Goal: Check status: Check status

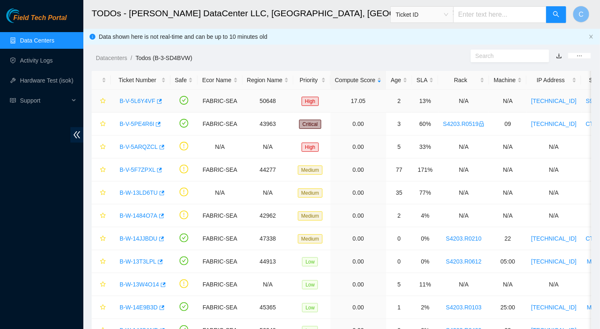
click at [136, 101] on link "B-V-5L6Y4VF" at bounding box center [138, 101] width 36 height 7
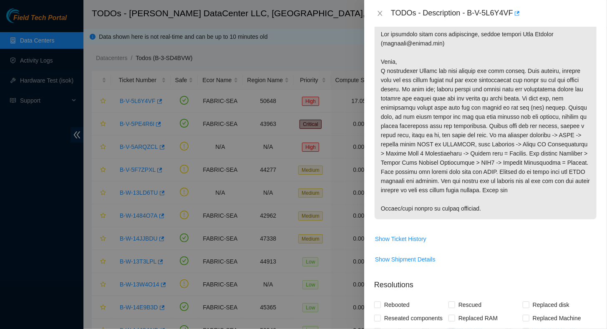
scroll to position [167, 0]
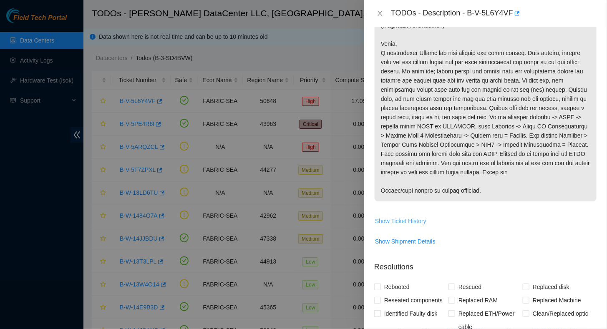
click at [399, 226] on span "Show Ticket History" at bounding box center [400, 220] width 51 height 9
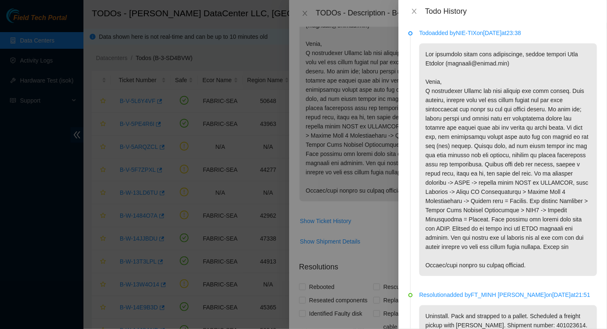
scroll to position [0, 0]
click at [412, 12] on icon "close" at bounding box center [414, 11] width 7 height 7
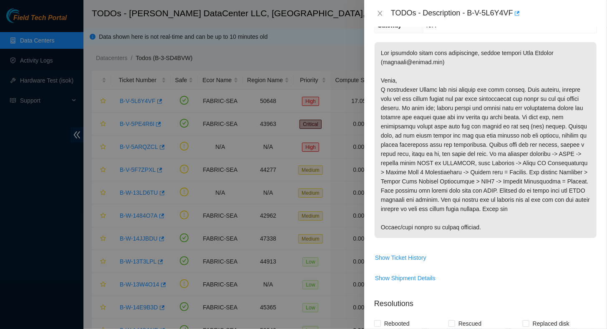
scroll to position [167, 0]
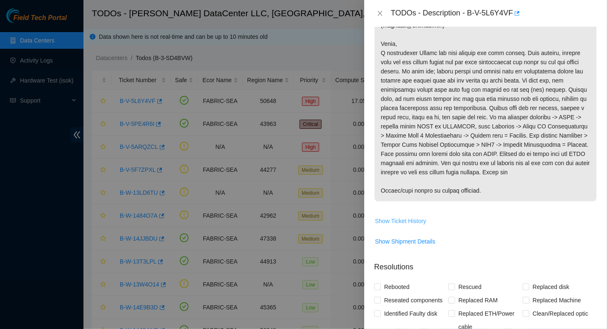
click at [396, 226] on span "Show Ticket History" at bounding box center [400, 220] width 51 height 9
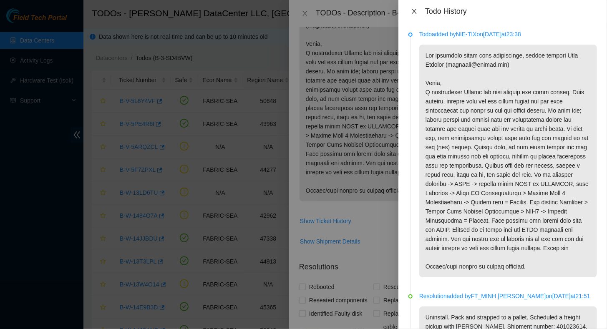
click at [414, 10] on icon "close" at bounding box center [414, 11] width 7 height 7
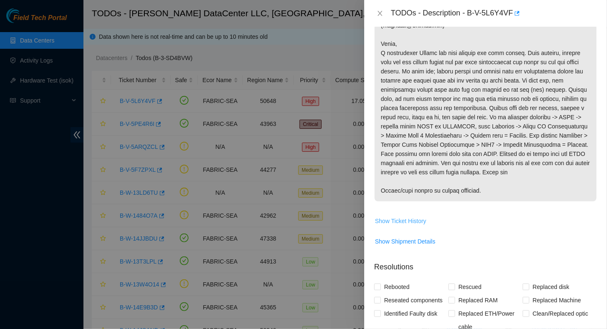
click at [401, 226] on span "Show Ticket History" at bounding box center [400, 220] width 51 height 9
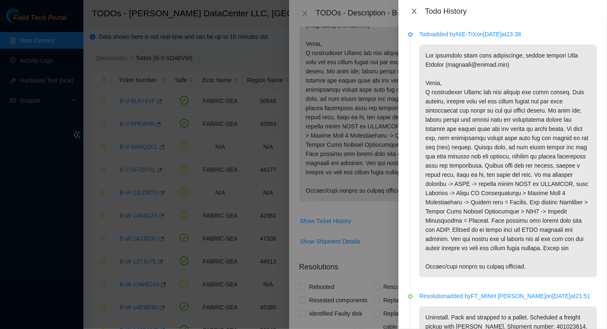
click at [414, 8] on icon "close" at bounding box center [414, 11] width 7 height 7
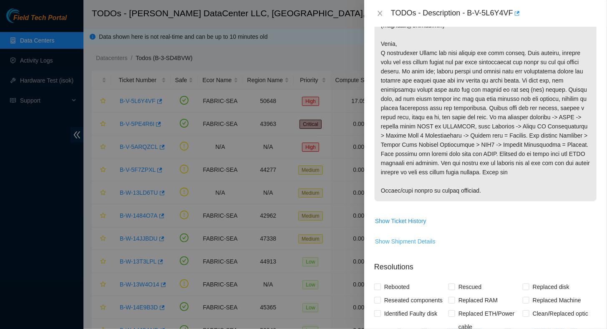
click at [407, 248] on button "Show Shipment Details" at bounding box center [404, 241] width 61 height 13
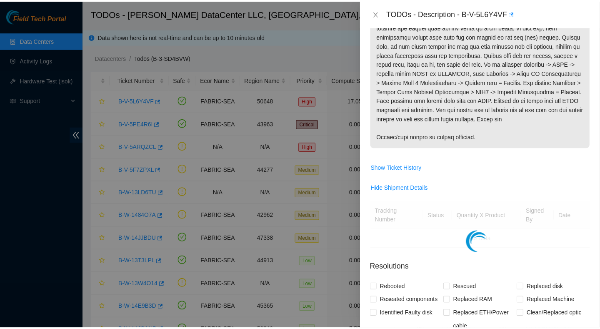
scroll to position [250, 0]
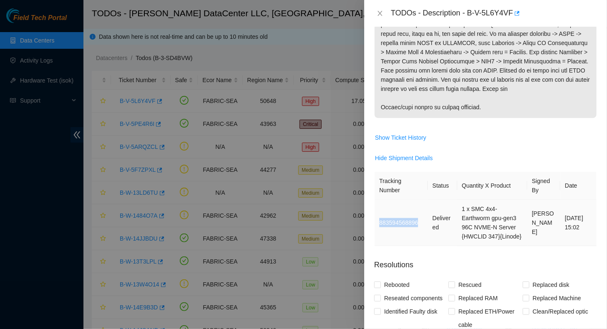
drag, startPoint x: 417, startPoint y: 230, endPoint x: 379, endPoint y: 232, distance: 38.4
click at [379, 232] on td "883594568896" at bounding box center [400, 223] width 53 height 46
copy td "883594568896"
click at [381, 14] on icon "close" at bounding box center [379, 13] width 7 height 7
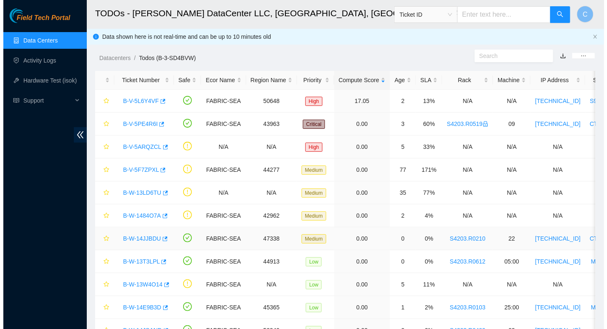
scroll to position [219, 0]
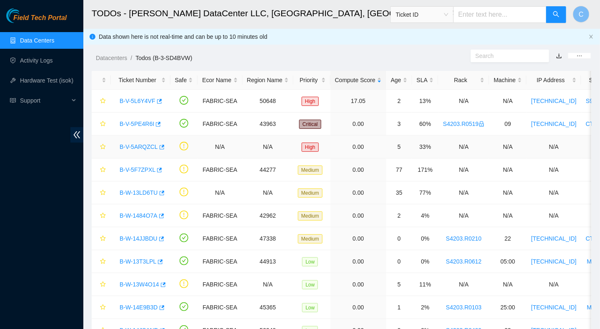
click at [141, 146] on link "B-V-5ARQZCL" at bounding box center [139, 146] width 38 height 7
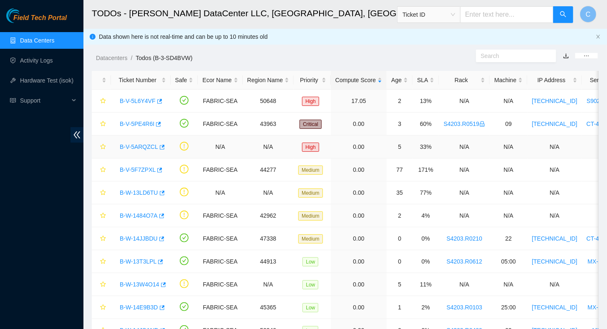
scroll to position [136, 0]
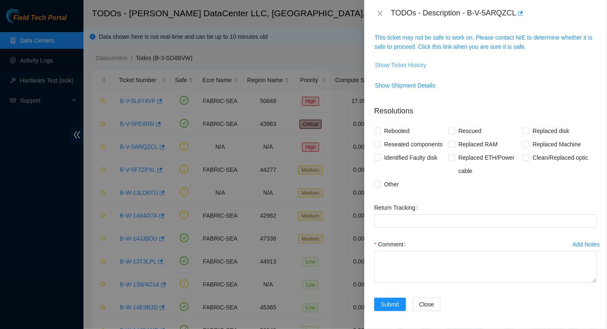
click at [399, 65] on span "Show Ticket History" at bounding box center [400, 64] width 51 height 9
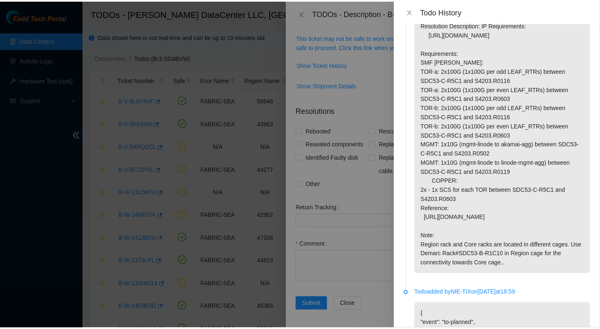
scroll to position [0, 0]
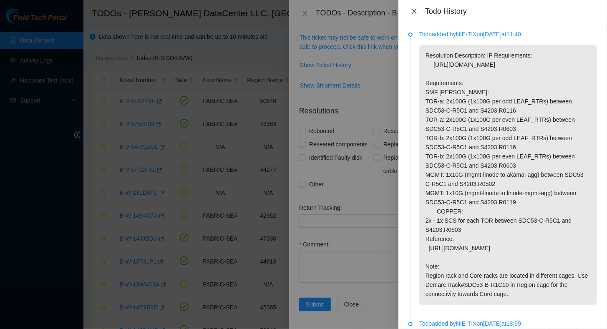
click at [415, 10] on icon "close" at bounding box center [413, 11] width 5 height 5
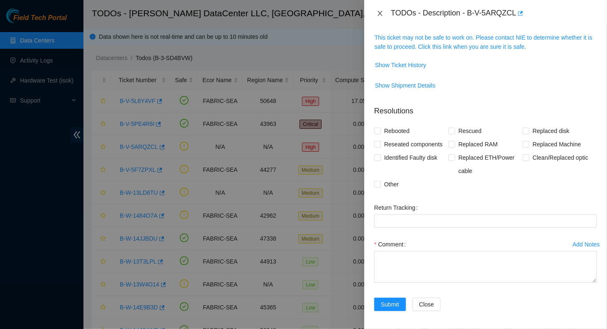
click at [380, 13] on icon "close" at bounding box center [379, 13] width 5 height 5
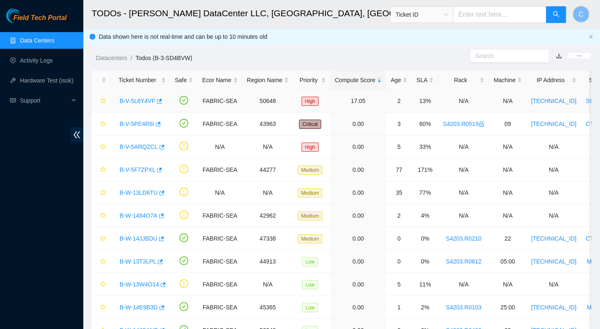
click at [140, 101] on link "B-V-5L6Y4VF" at bounding box center [138, 101] width 36 height 7
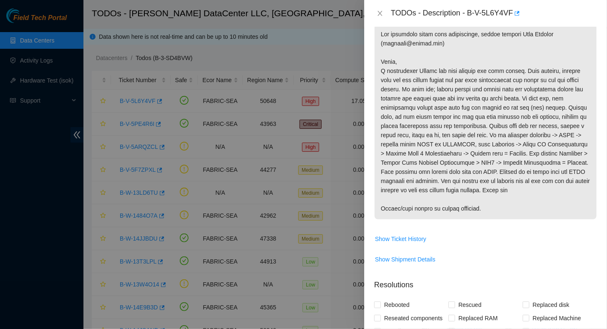
scroll to position [139, 0]
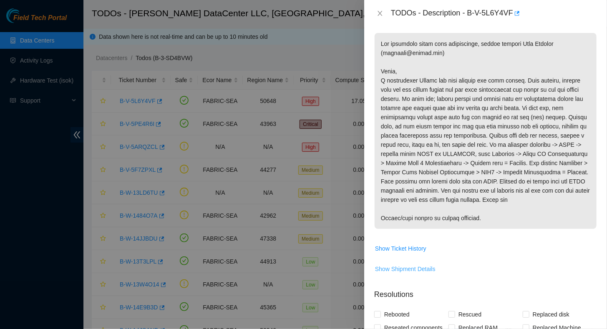
click at [398, 273] on span "Show Shipment Details" at bounding box center [405, 268] width 60 height 9
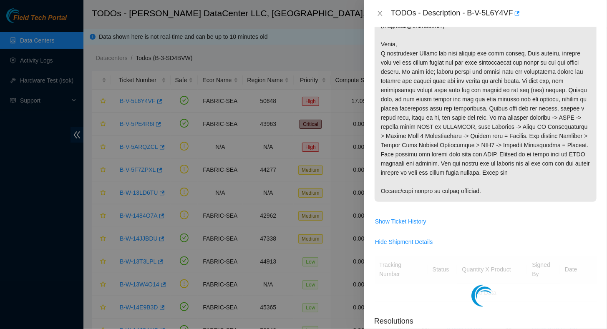
scroll to position [223, 0]
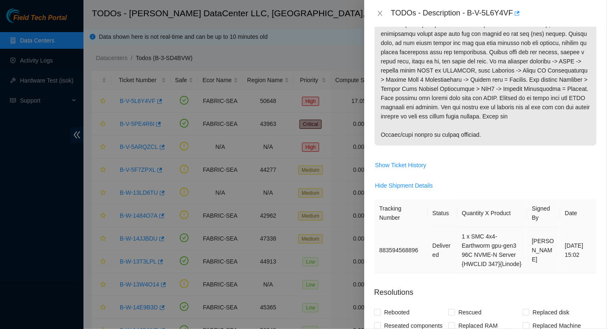
drag, startPoint x: 379, startPoint y: 214, endPoint x: 582, endPoint y: 269, distance: 210.3
click at [582, 269] on table "Tracking Number Status Quantity X Product Signed By Date 883594568896 Delivered…" at bounding box center [485, 236] width 222 height 74
copy table "Tracking Number Status Quantity X Product Signed By Date 883594568896 Delivered…"
click at [494, 188] on span "Hide Shipment Details" at bounding box center [485, 185] width 222 height 13
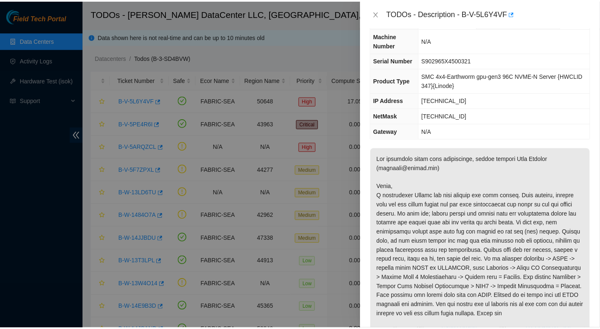
scroll to position [0, 0]
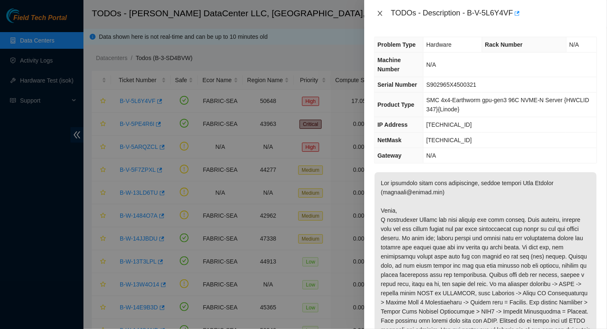
click at [381, 15] on icon "close" at bounding box center [379, 13] width 5 height 5
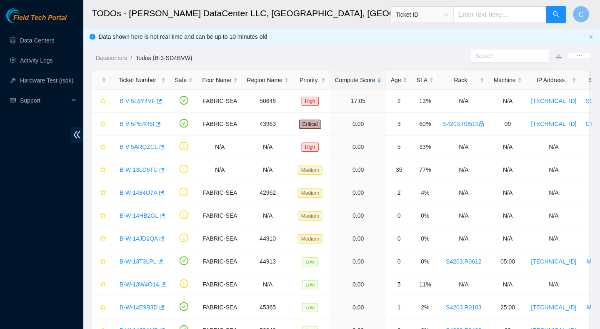
click at [261, 63] on main "TODOs - Sabey DataCenter LLC, Tukwila, WA Ticket ID C Data shown here is not re…" at bounding box center [341, 175] width 517 height 350
click at [134, 100] on link "B-V-5L6Y4VF" at bounding box center [138, 101] width 36 height 7
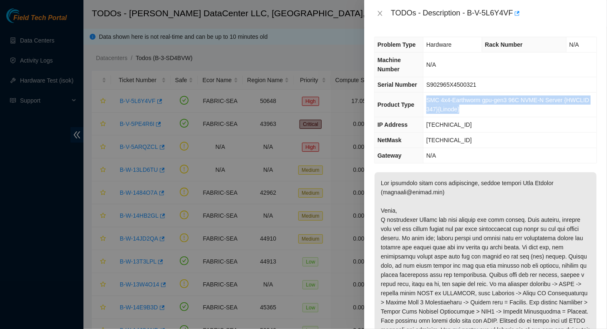
drag, startPoint x: 464, startPoint y: 108, endPoint x: 425, endPoint y: 96, distance: 41.0
click at [425, 96] on td "SMC 4x4-Earthworm gpu-gen3 96C NVME-N Server {HWCLID 347}{Linode}" at bounding box center [509, 105] width 173 height 25
click at [569, 44] on span "N/A" at bounding box center [574, 44] width 10 height 7
drag, startPoint x: 559, startPoint y: 45, endPoint x: 575, endPoint y: 43, distance: 16.8
click at [575, 43] on tr "Problem Type Hardware Rack Number N/A" at bounding box center [485, 44] width 222 height 15
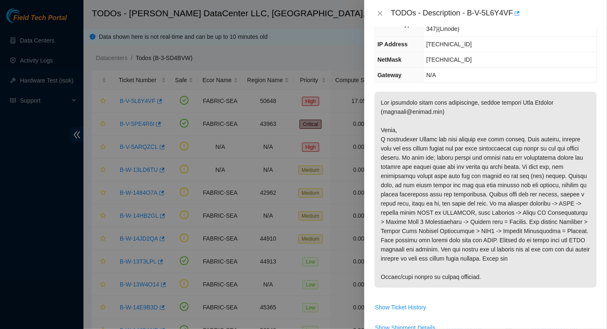
scroll to position [83, 0]
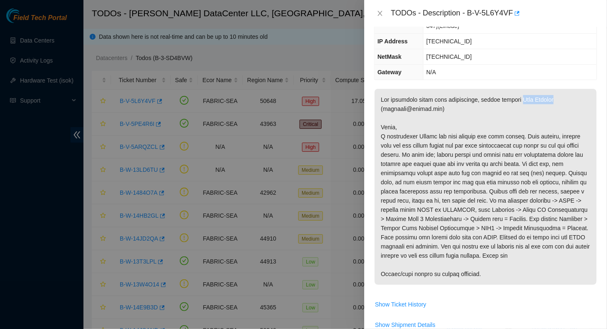
drag, startPoint x: 519, startPoint y: 100, endPoint x: 554, endPoint y: 99, distance: 35.0
click at [554, 99] on p at bounding box center [485, 187] width 222 height 196
drag, startPoint x: 467, startPoint y: 14, endPoint x: 511, endPoint y: 15, distance: 43.8
click at [511, 15] on div "TODOs - Description - B-V-5L6Y4VF" at bounding box center [494, 13] width 206 height 13
copy div "B-V-5L6Y4VF"
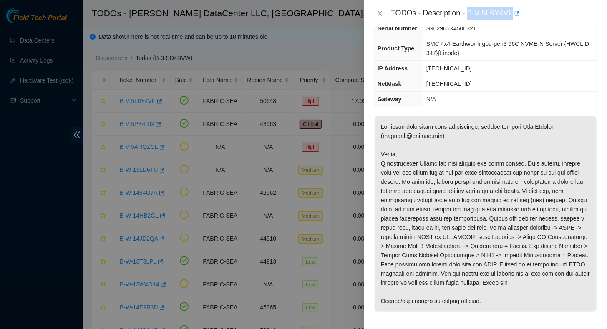
scroll to position [0, 0]
